Goal: Check status: Check status

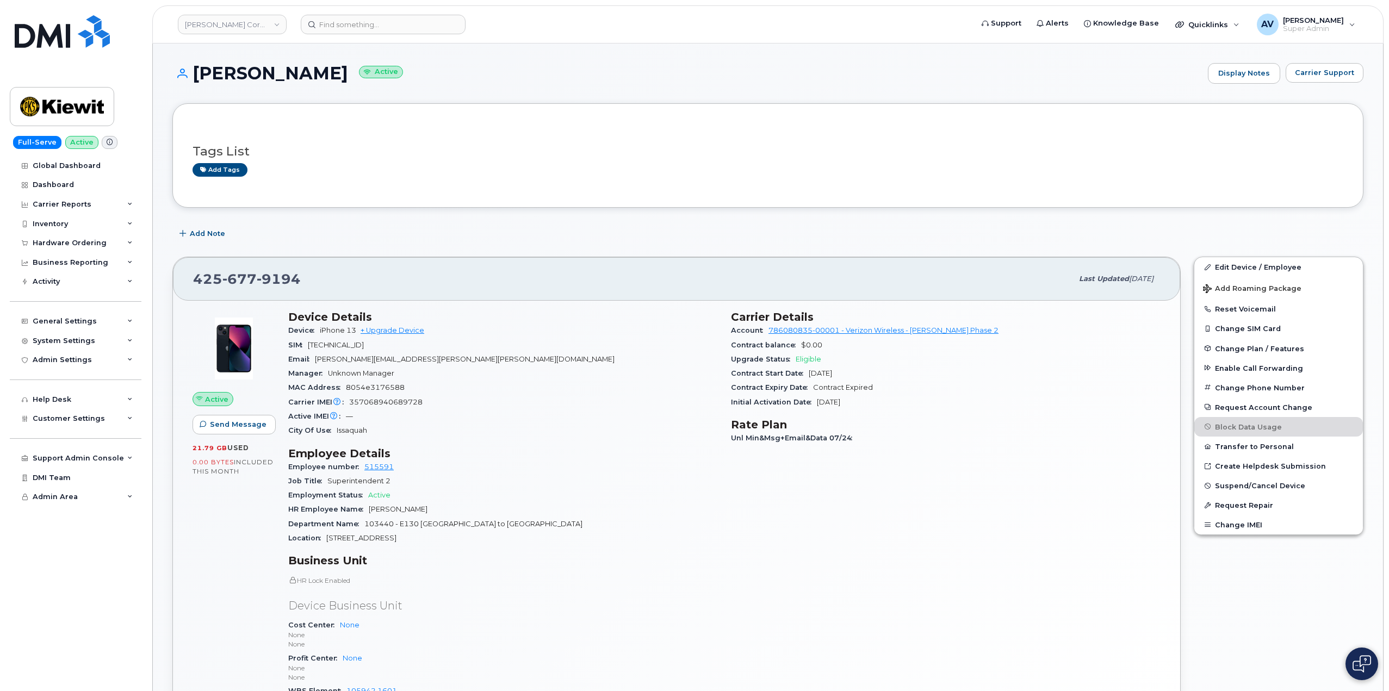
scroll to position [163, 0]
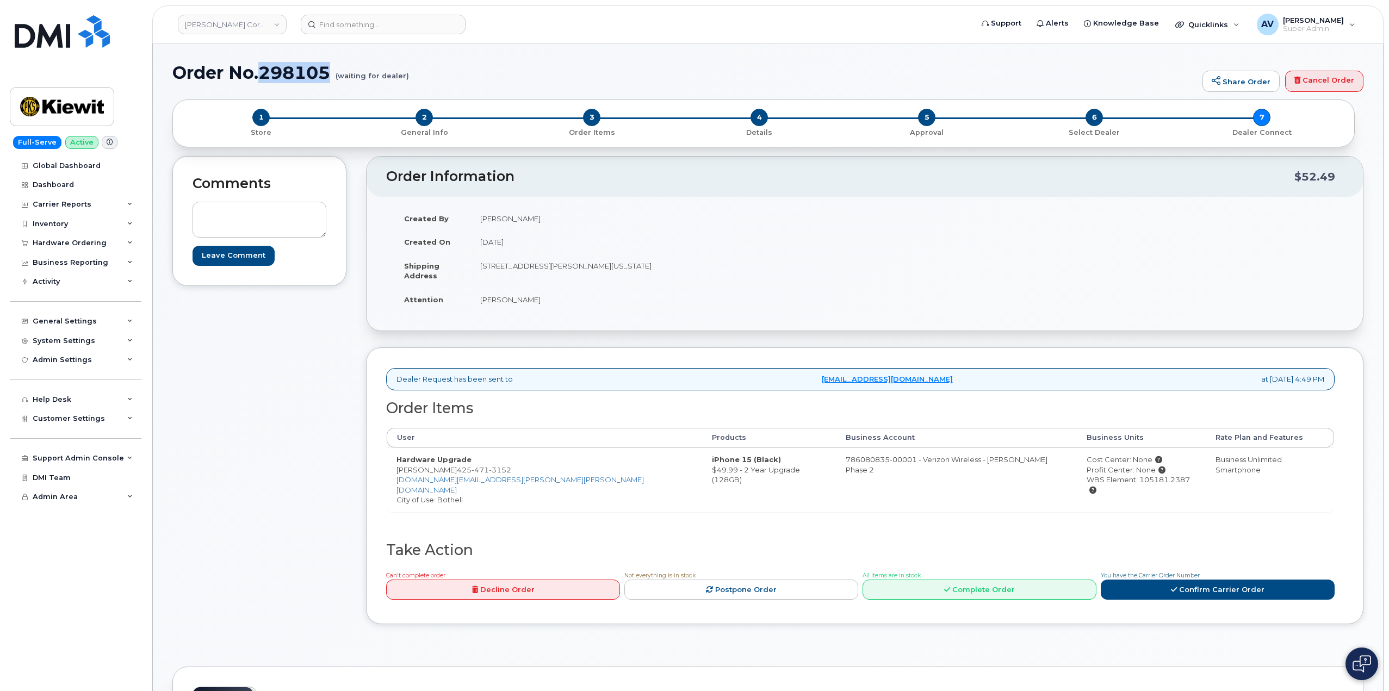
drag, startPoint x: 259, startPoint y: 71, endPoint x: 329, endPoint y: 78, distance: 70.0
click at [329, 78] on h1 "Order No.298105 (waiting for dealer)" at bounding box center [684, 72] width 1025 height 19
copy h1 "298105"
click at [391, 27] on input at bounding box center [383, 25] width 165 height 20
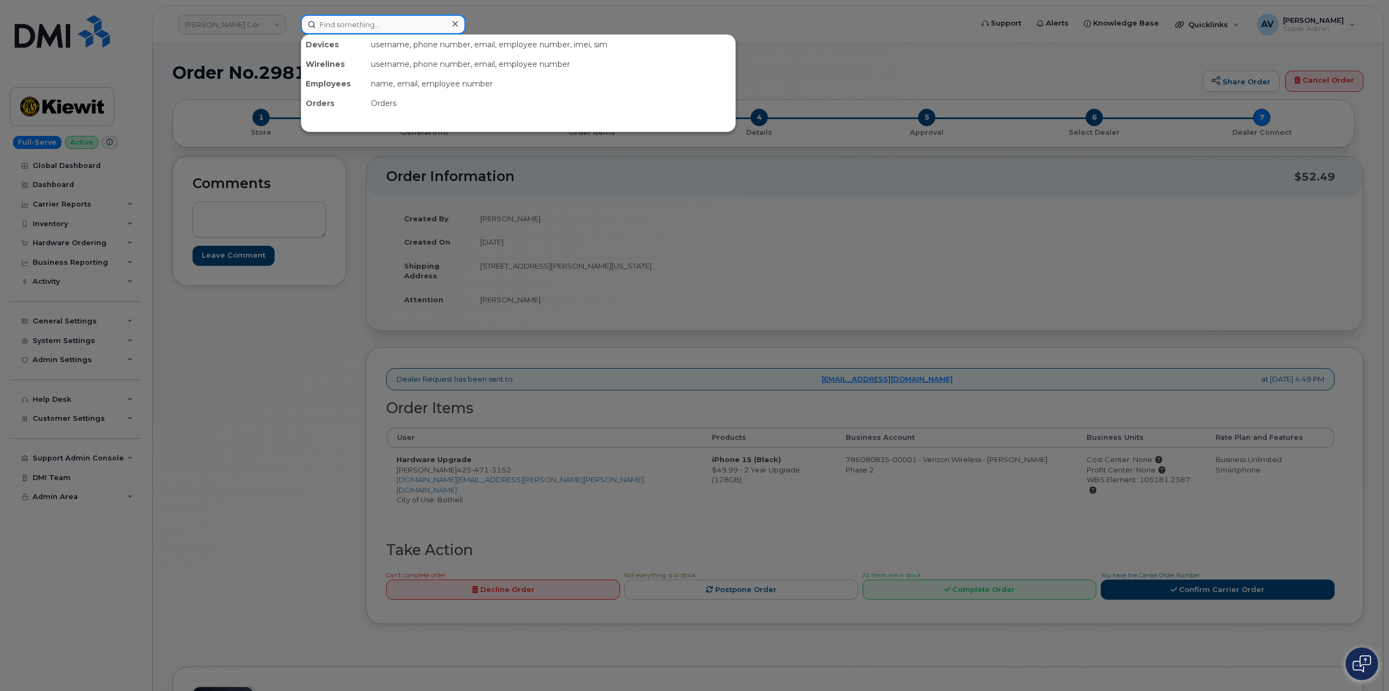
paste input "298105"
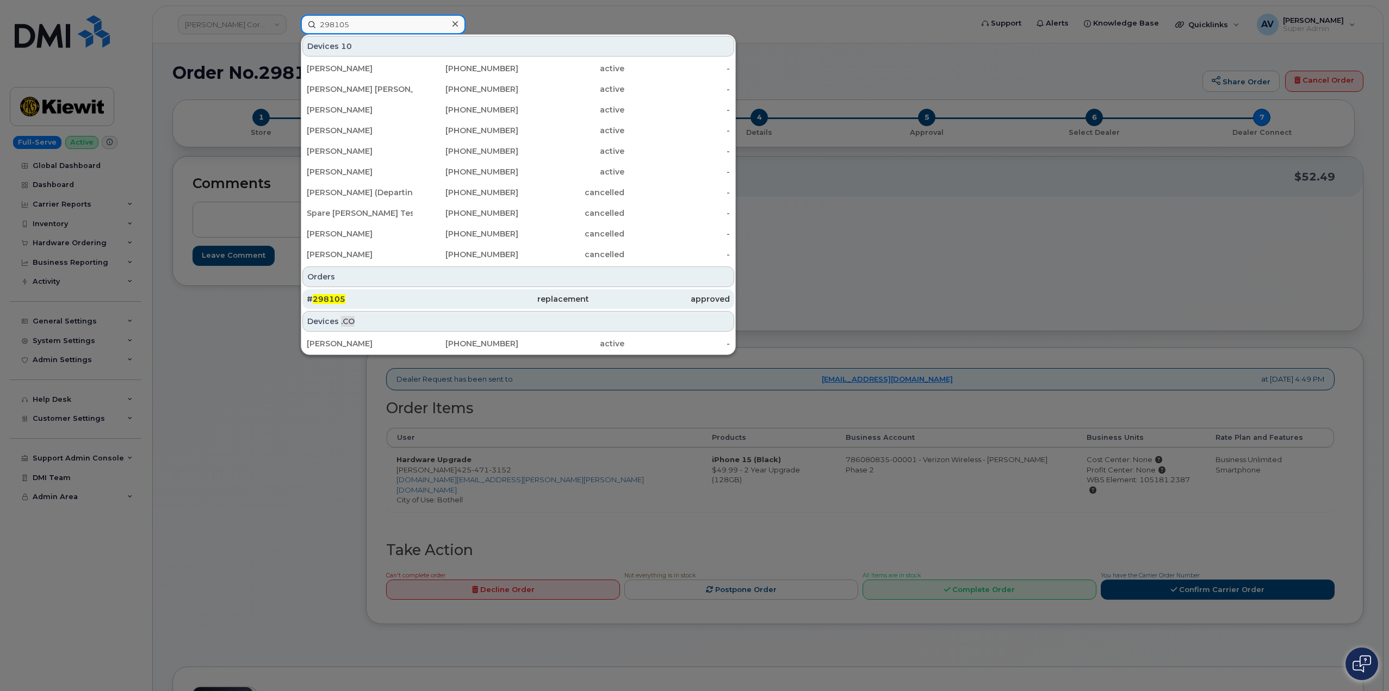
type input "298105"
click at [439, 298] on div "# 298105" at bounding box center [377, 299] width 141 height 11
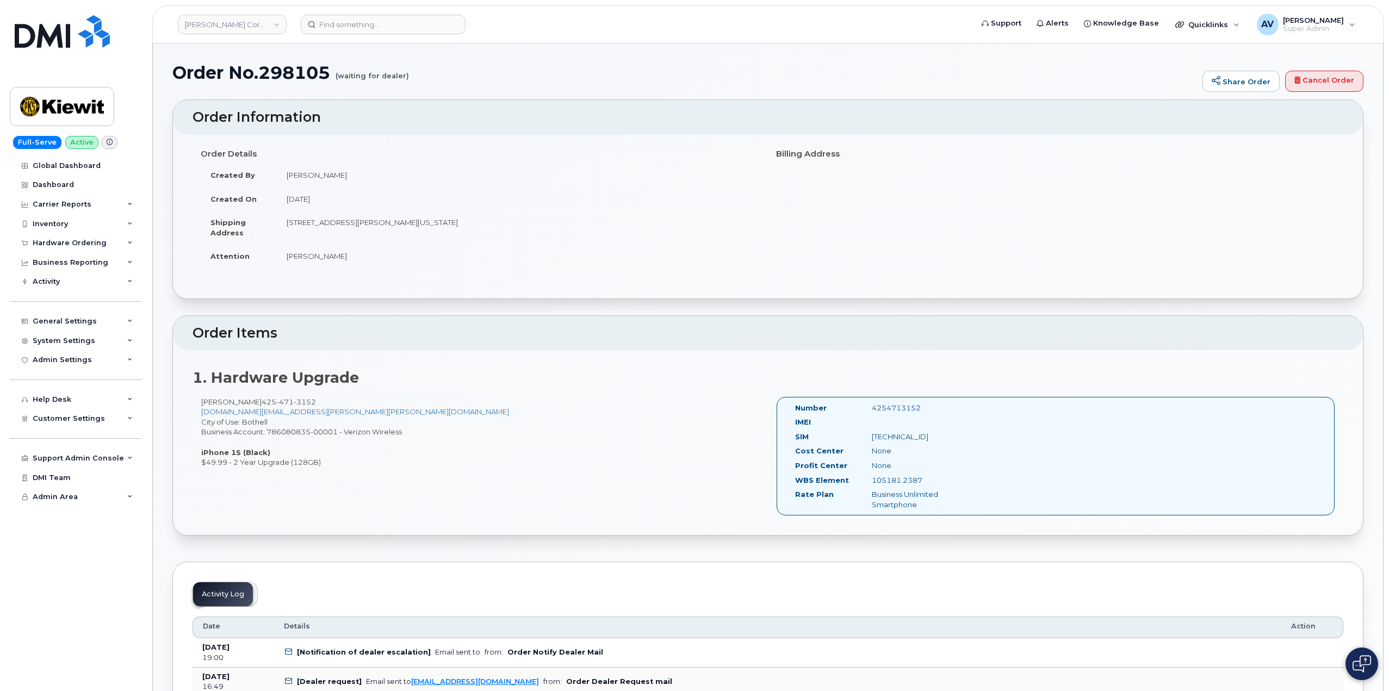
drag, startPoint x: 351, startPoint y: 259, endPoint x: 287, endPoint y: 258, distance: 64.2
click at [287, 258] on td "[PERSON_NAME]" at bounding box center [518, 256] width 483 height 24
copy td "[PERSON_NAME]"
